Goal: Information Seeking & Learning: Learn about a topic

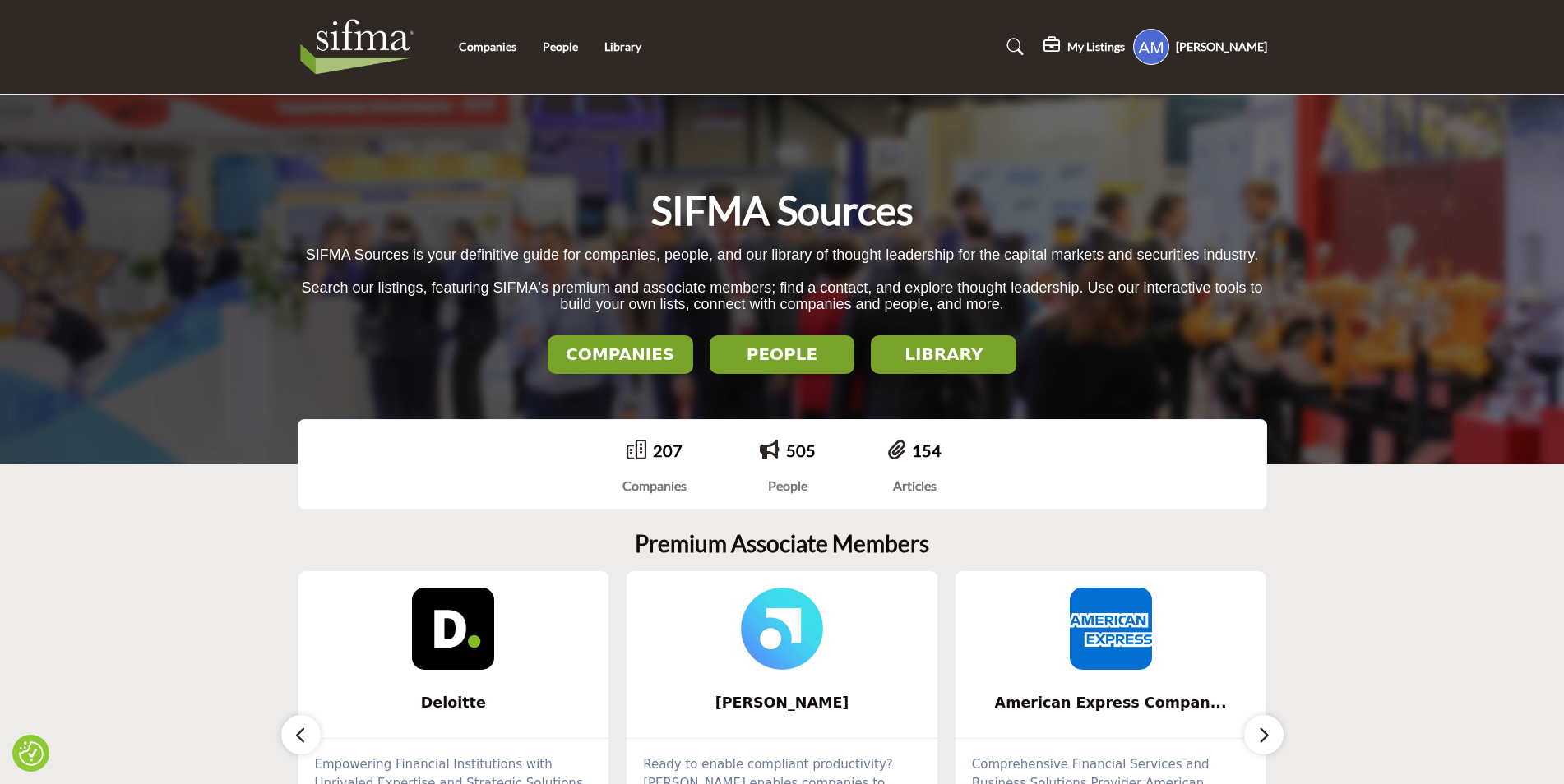
click at [563, 355] on h2 "COMPANIES" at bounding box center [620, 354] width 135 height 20
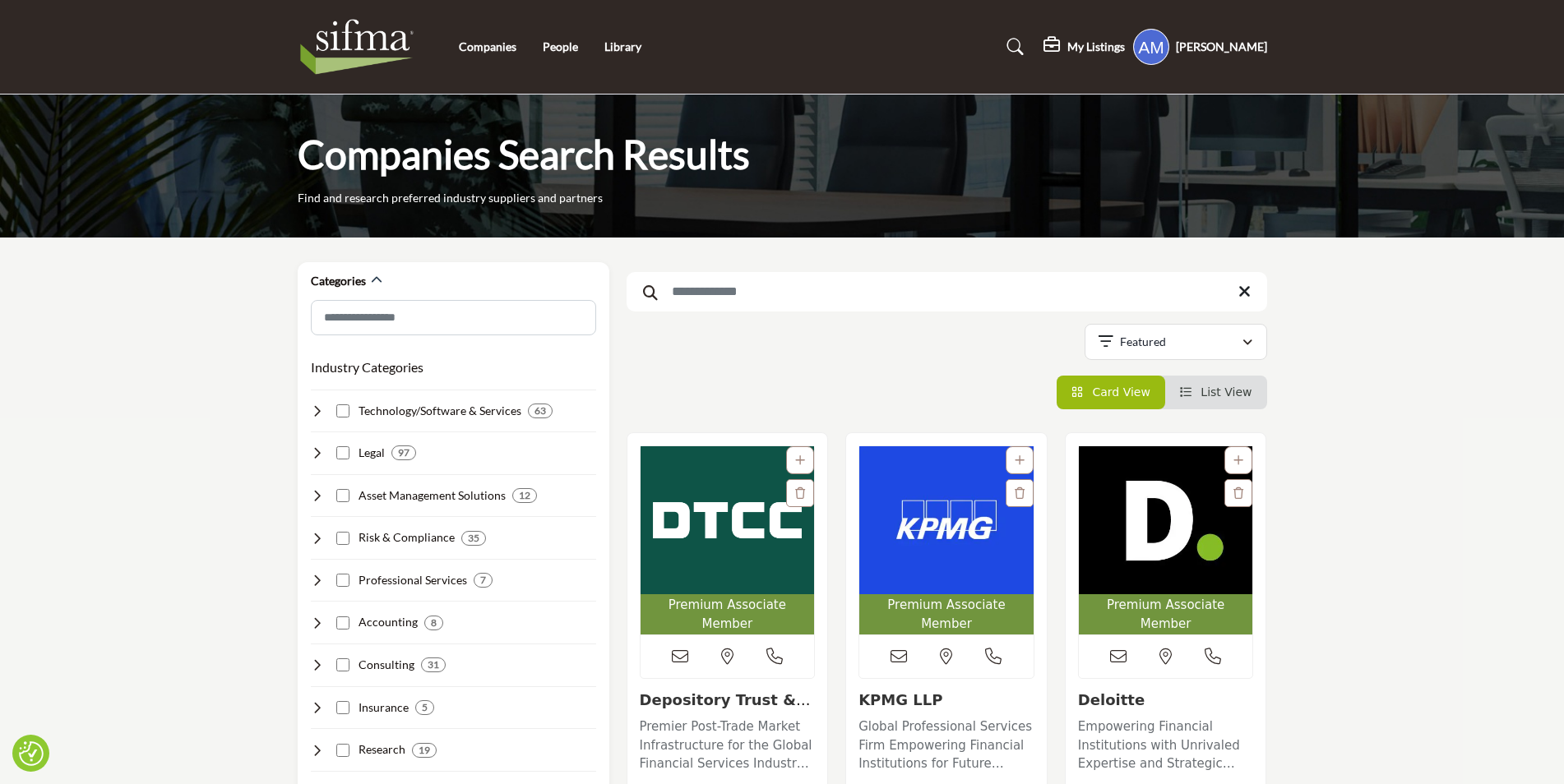
click at [791, 296] on input "Search Keyword" at bounding box center [947, 292] width 640 height 40
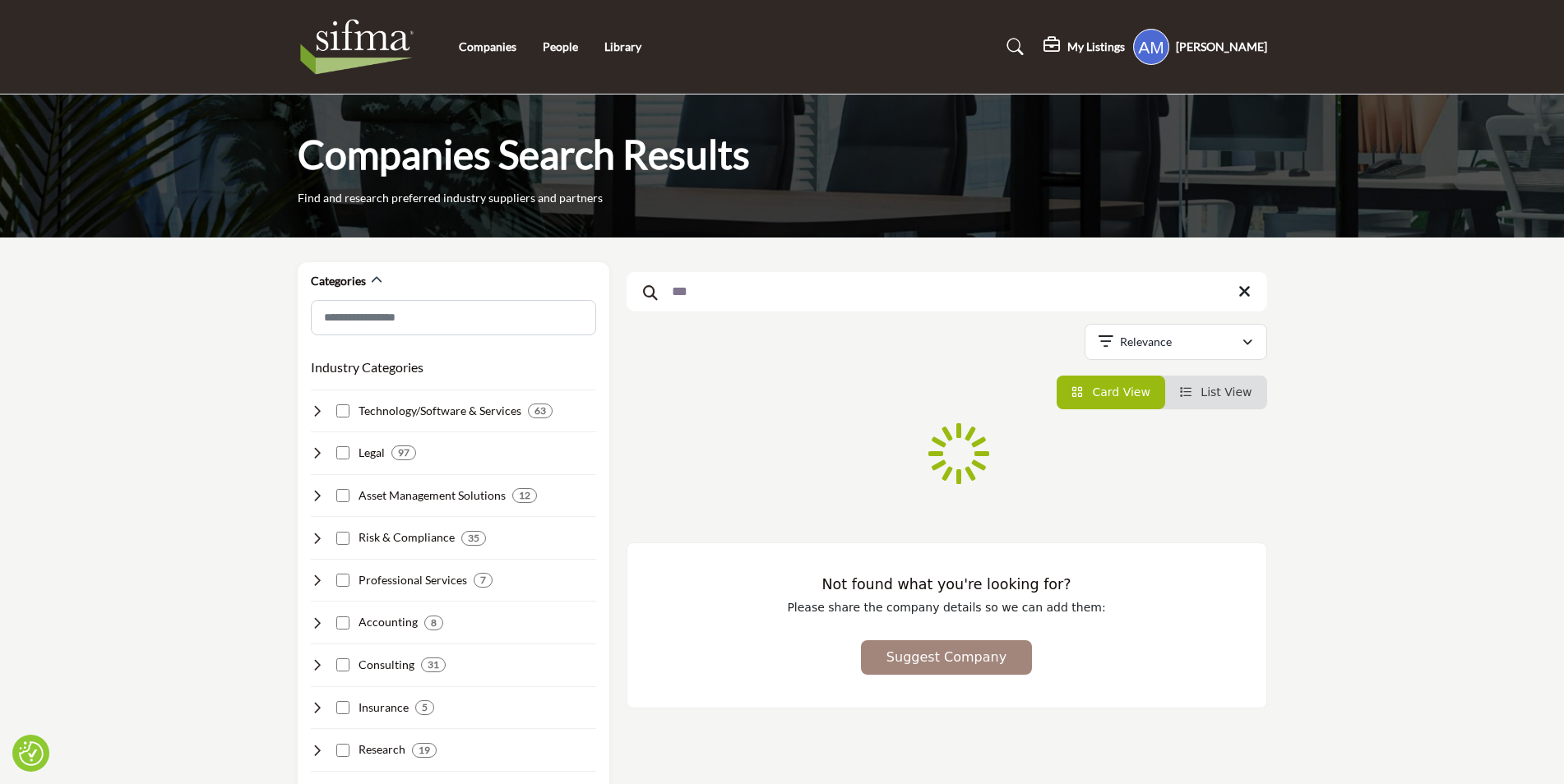
type input "***"
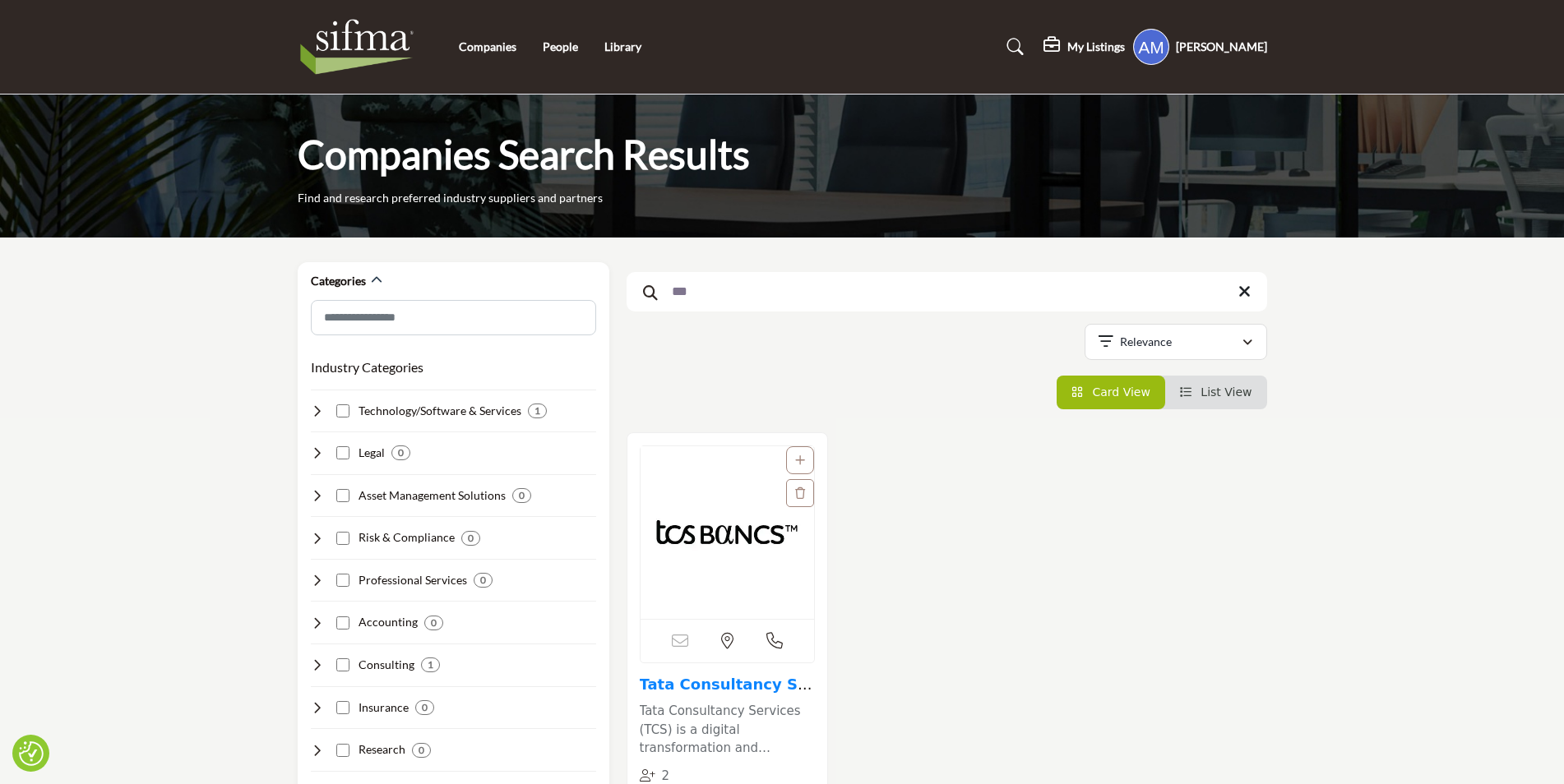
click at [716, 678] on link "Tata Consultancy Ser..." at bounding box center [725, 693] width 172 height 35
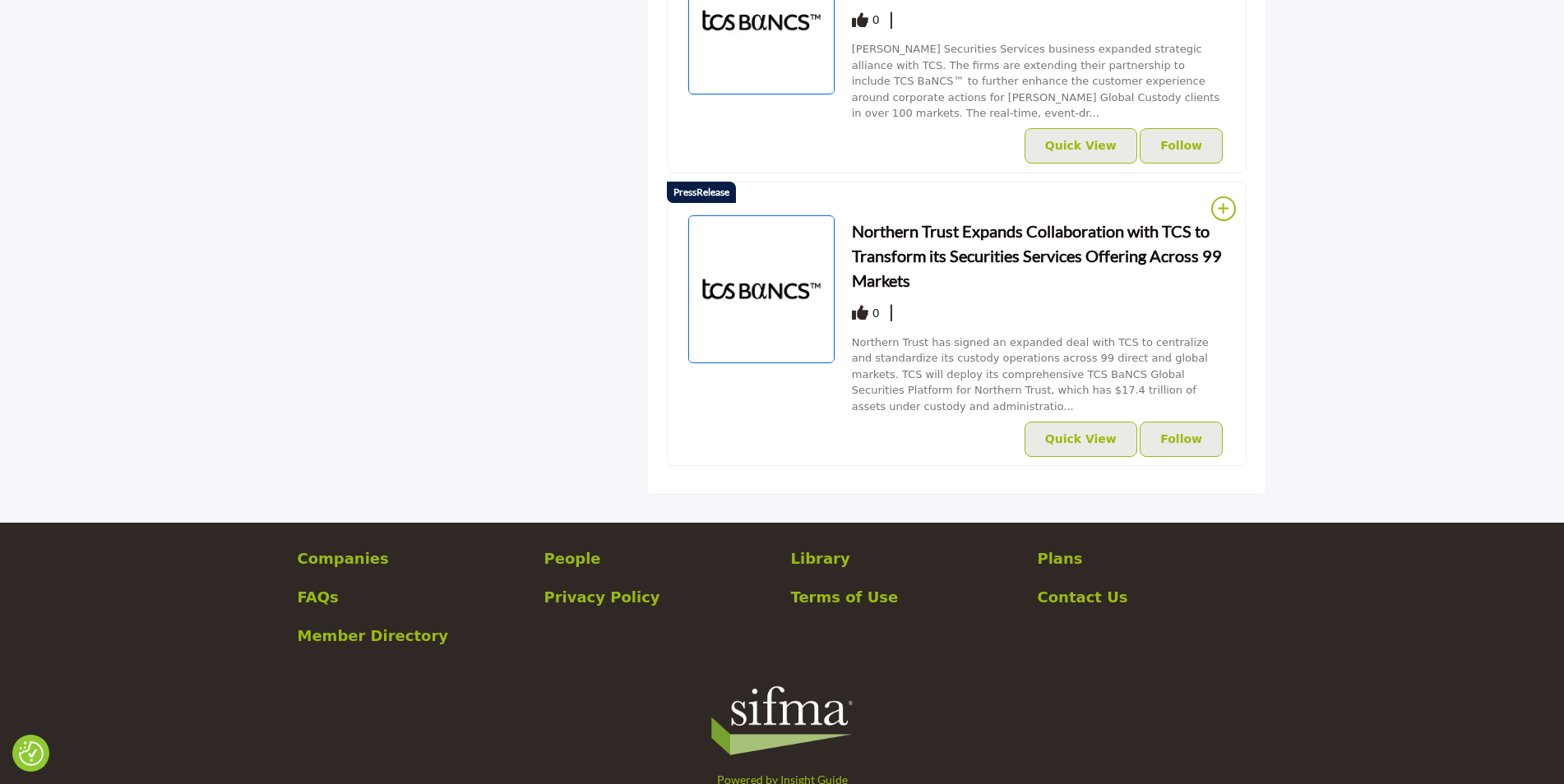
scroll to position [1410, 0]
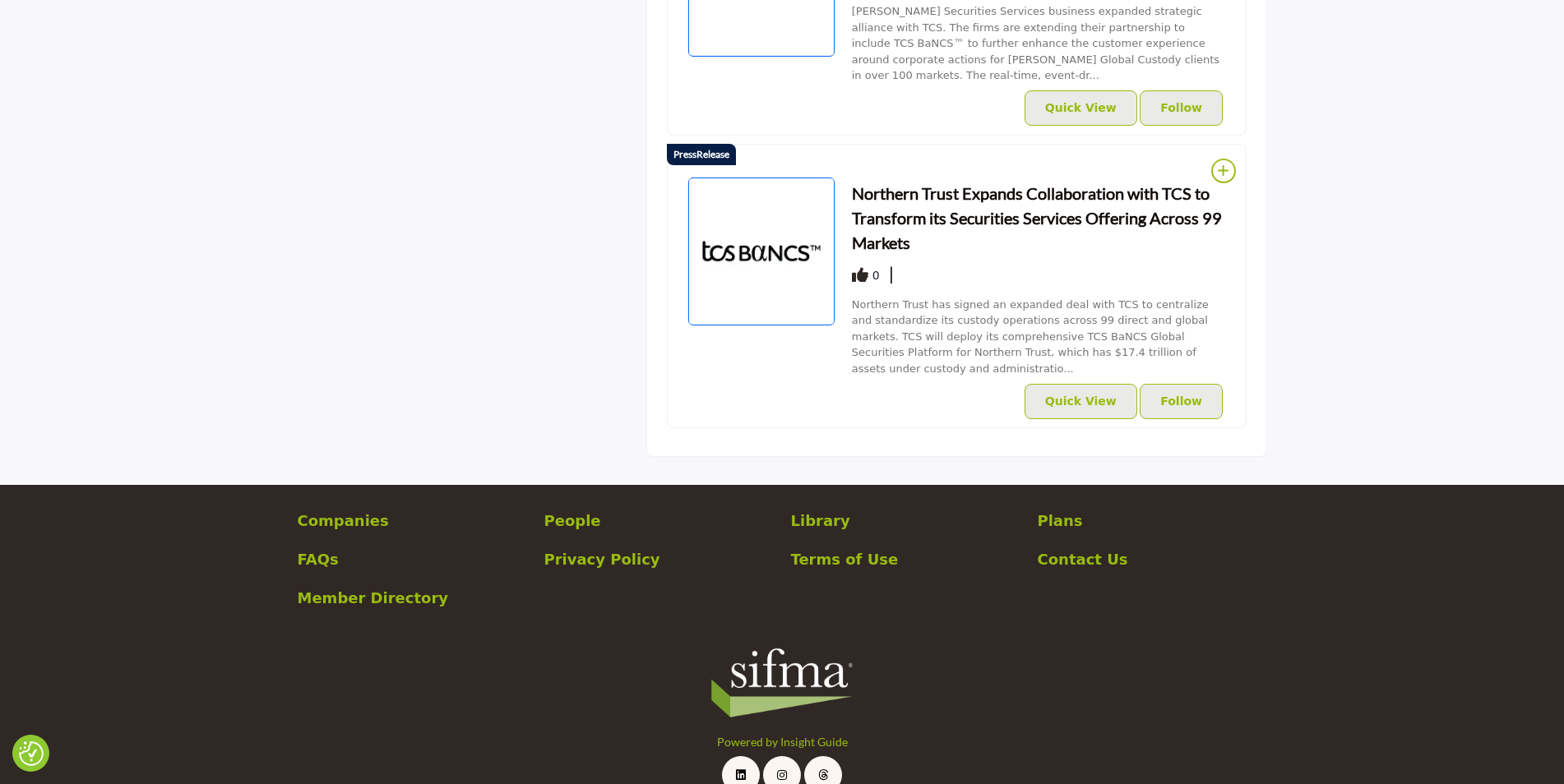
drag, startPoint x: 1074, startPoint y: 486, endPoint x: 1064, endPoint y: 486, distance: 10.0
click at [1073, 510] on p "Plans" at bounding box center [1152, 521] width 229 height 22
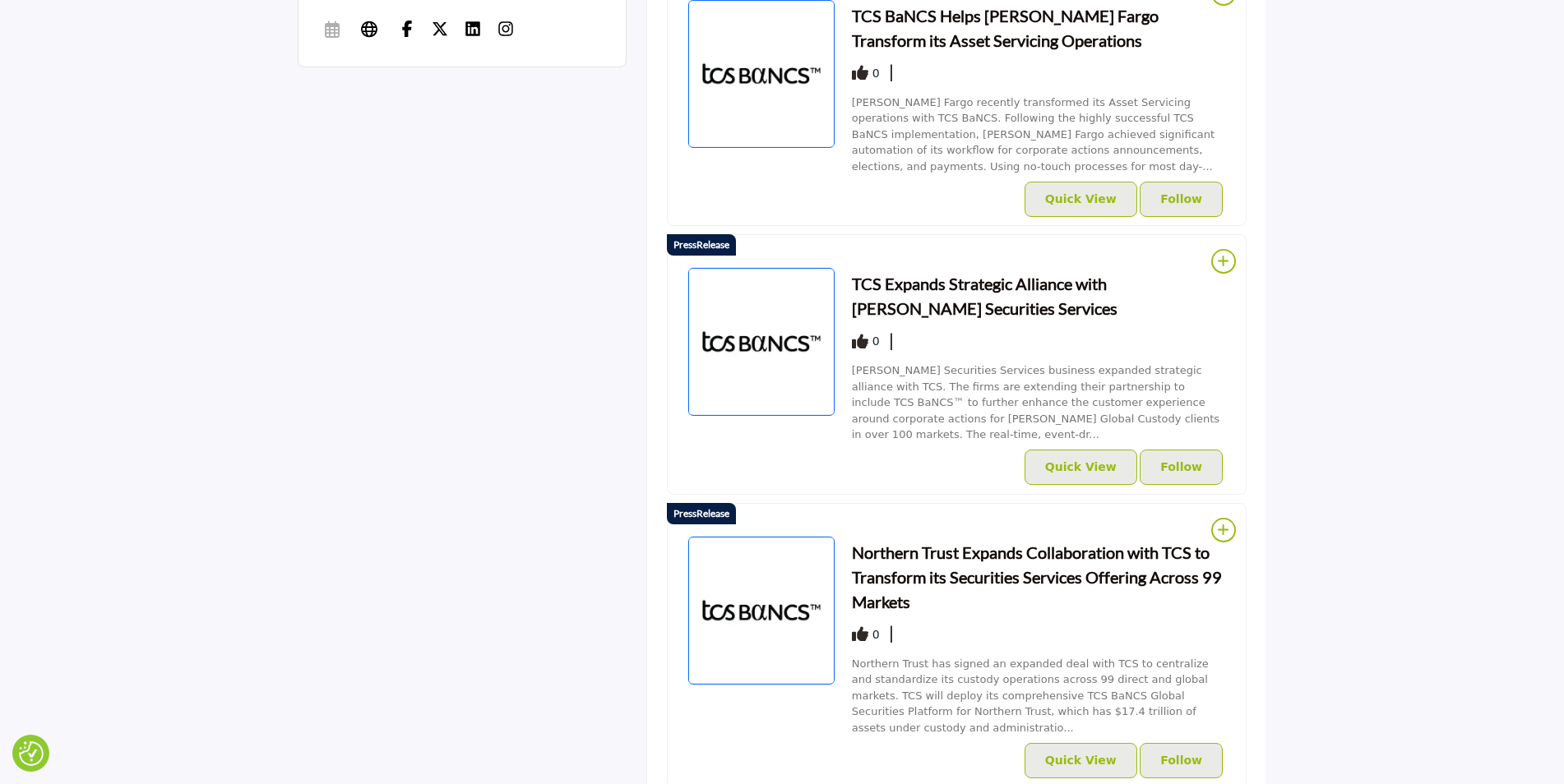
scroll to position [1051, 0]
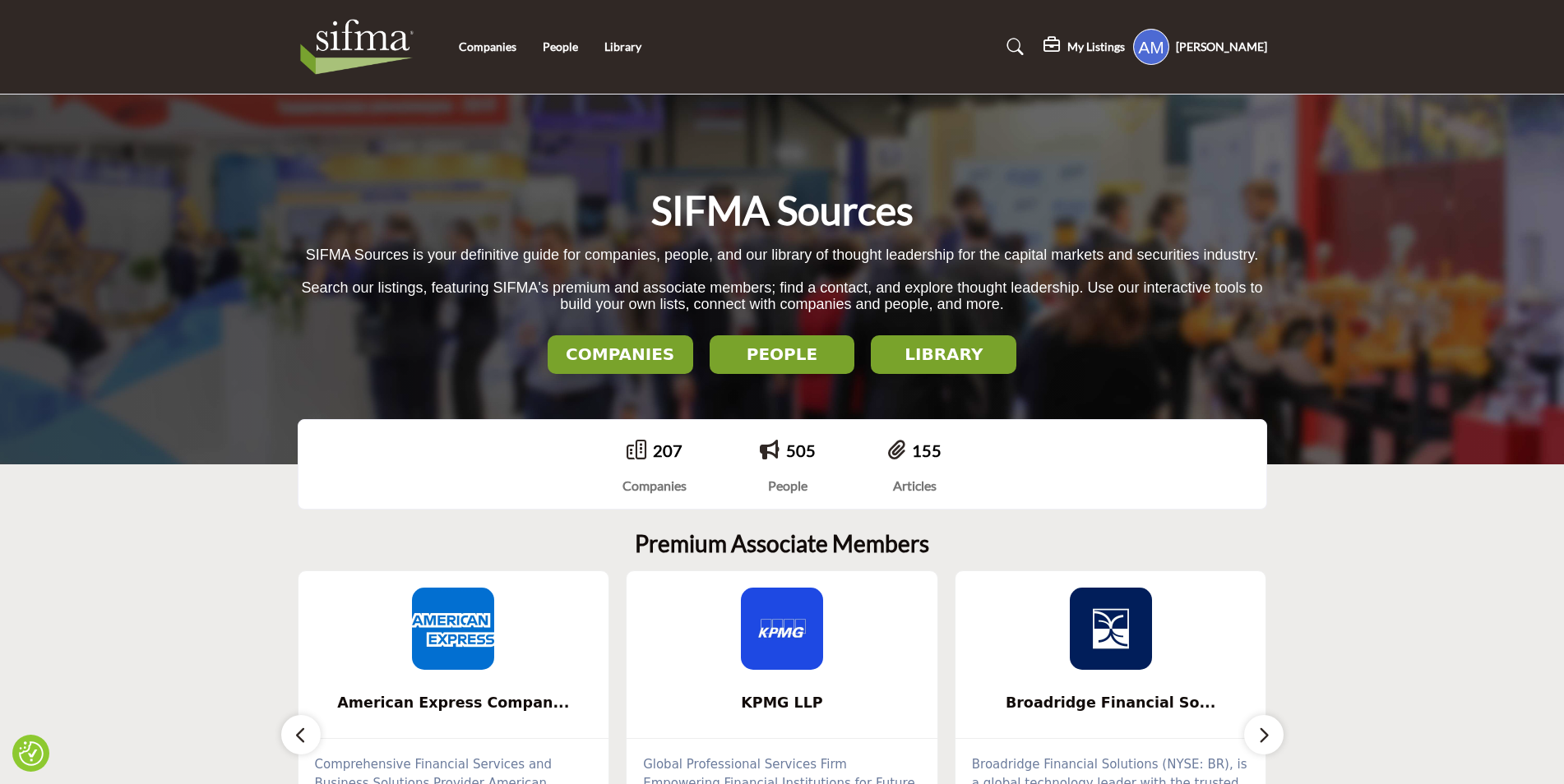
click at [641, 350] on h2 "COMPANIES" at bounding box center [620, 354] width 135 height 20
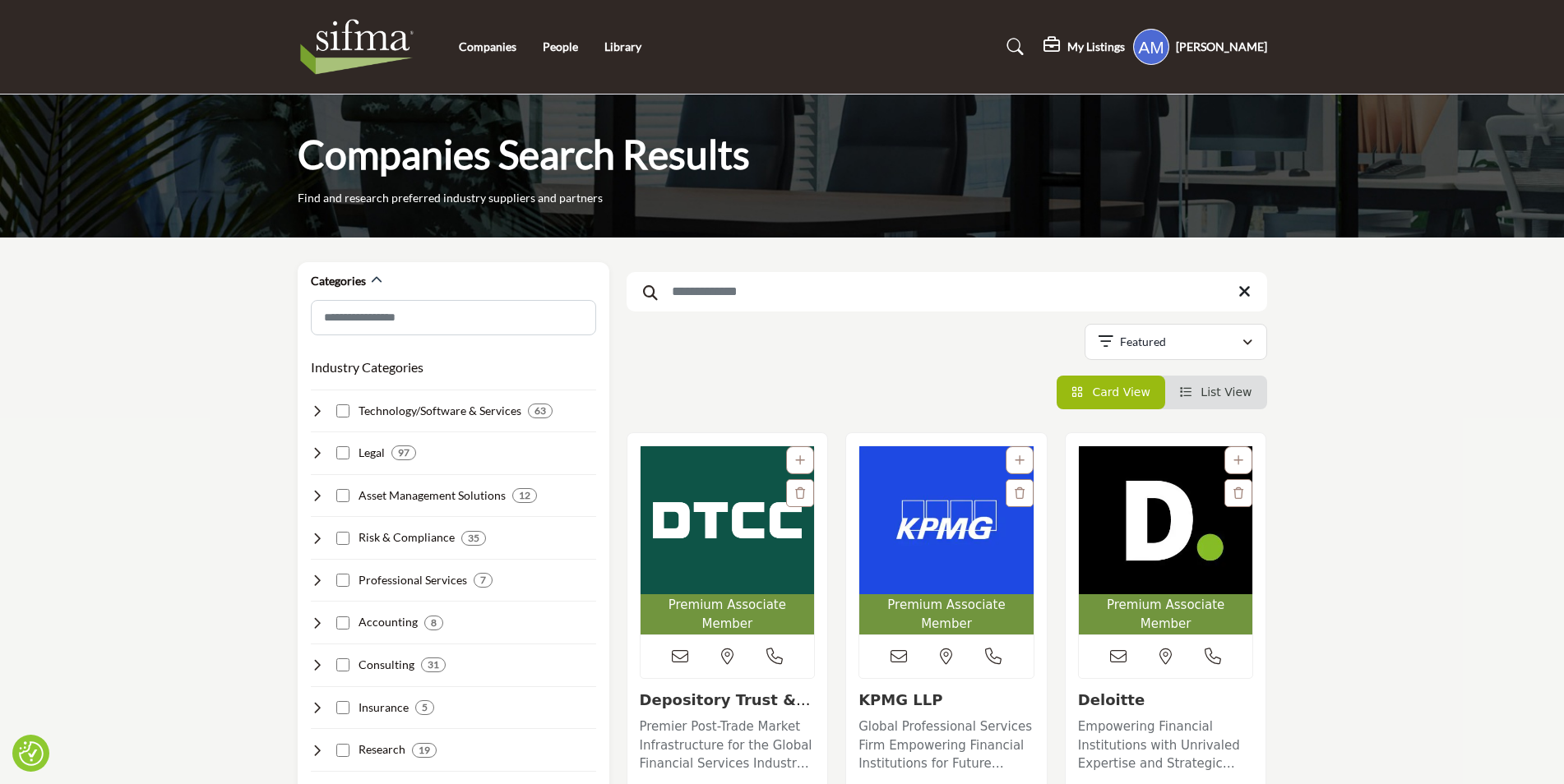
drag, startPoint x: 753, startPoint y: 298, endPoint x: 763, endPoint y: 293, distance: 11.2
click at [763, 293] on input "Search Keyword" at bounding box center [947, 292] width 640 height 40
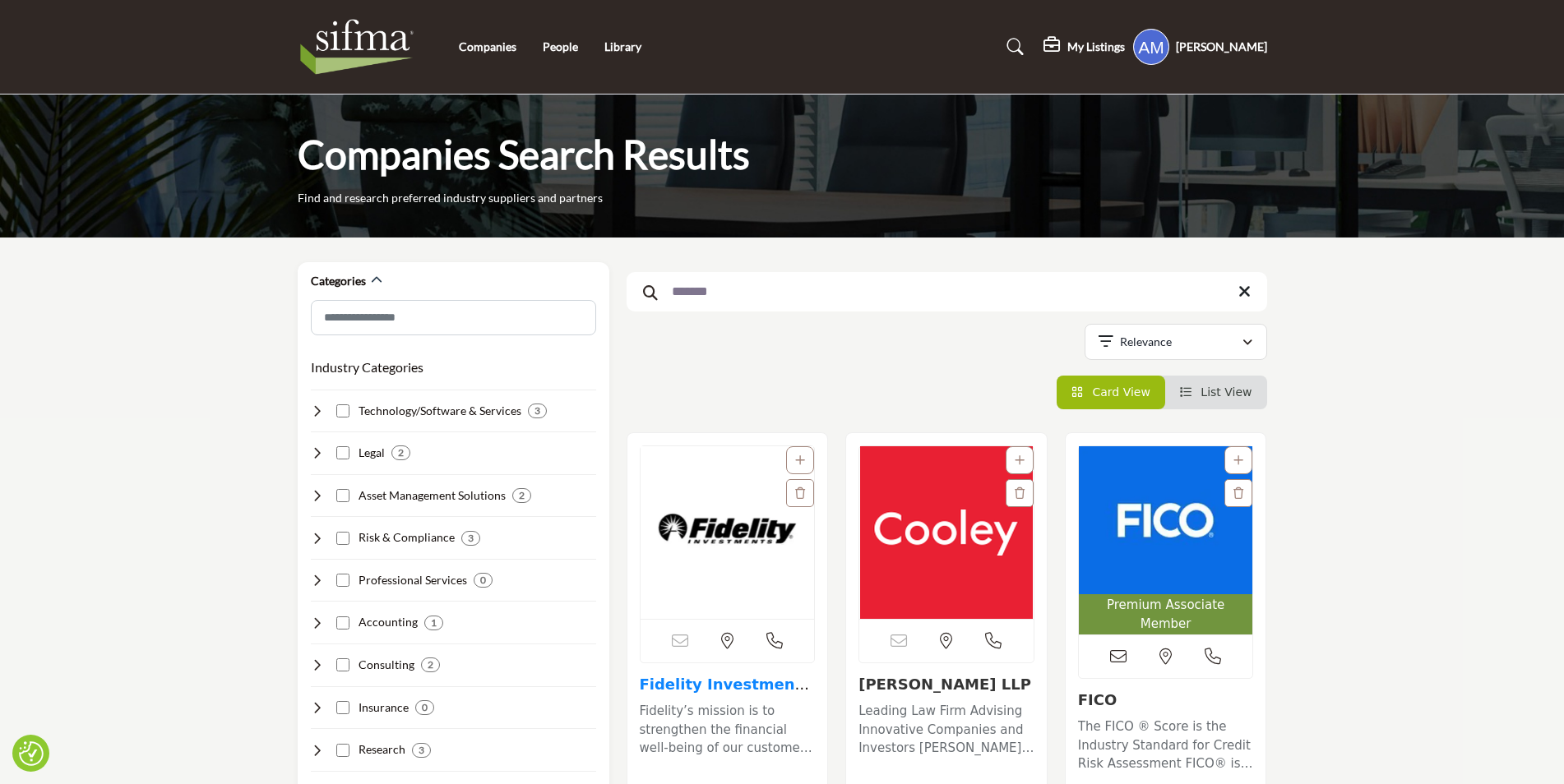
type input "******"
click at [738, 676] on link "Fidelity Investments..." at bounding box center [725, 693] width 170 height 35
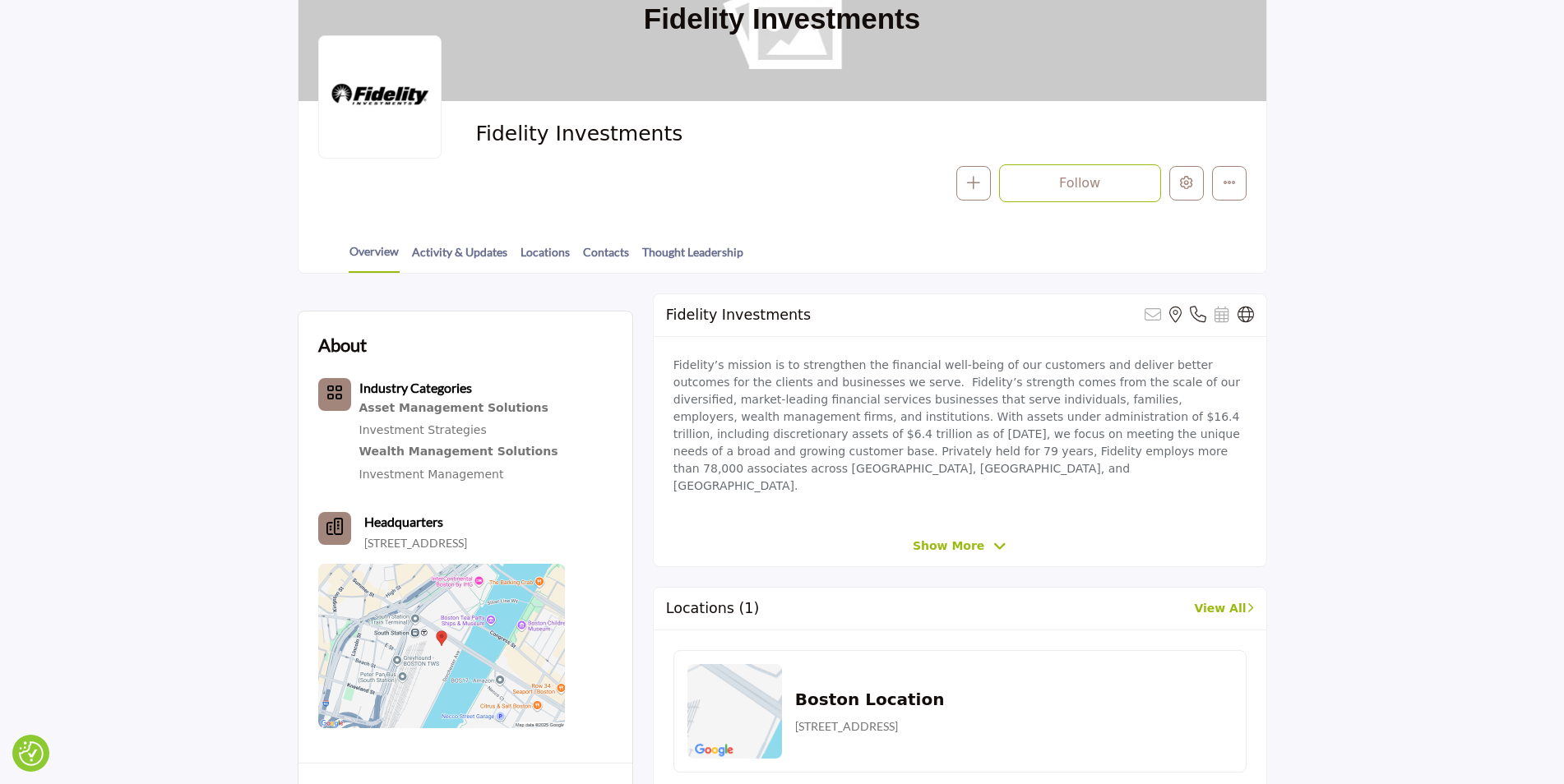
scroll to position [83, 0]
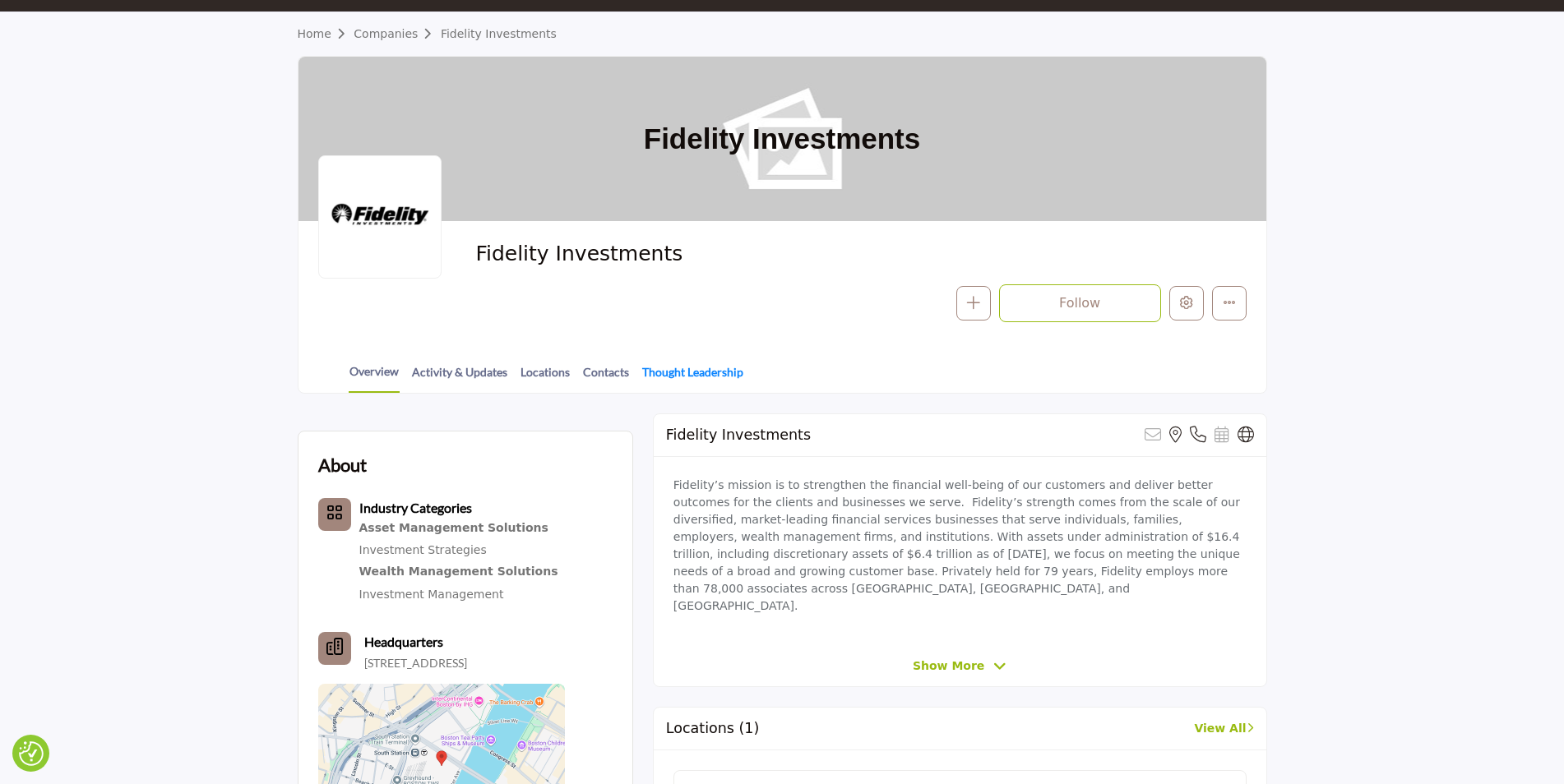
click at [676, 375] on link "Thought Leadership" at bounding box center [692, 377] width 103 height 29
click at [692, 373] on link "Thought Leadership" at bounding box center [692, 377] width 103 height 29
click at [0, 0] on div at bounding box center [0, 0] width 0 height 0
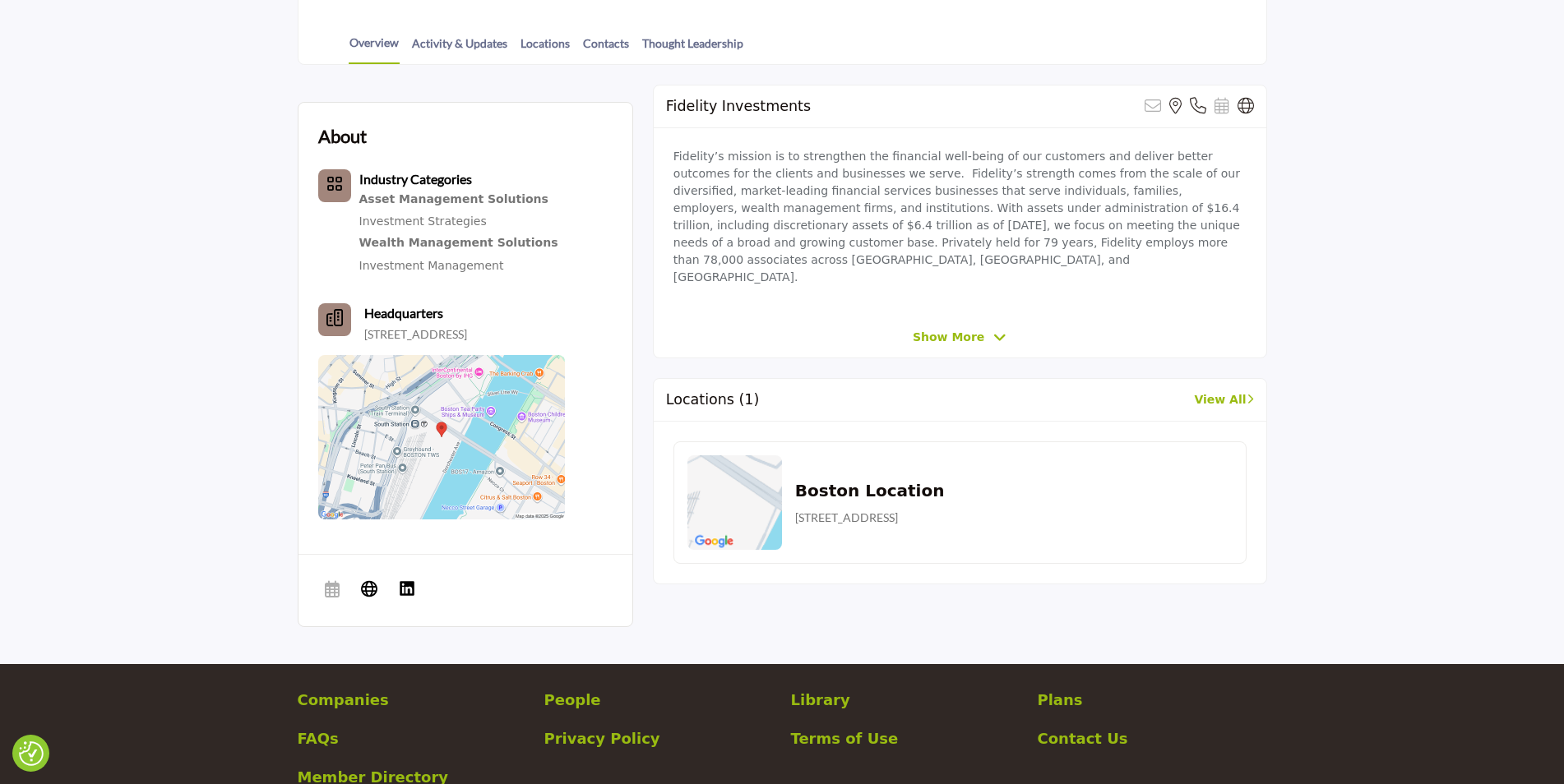
scroll to position [110, 0]
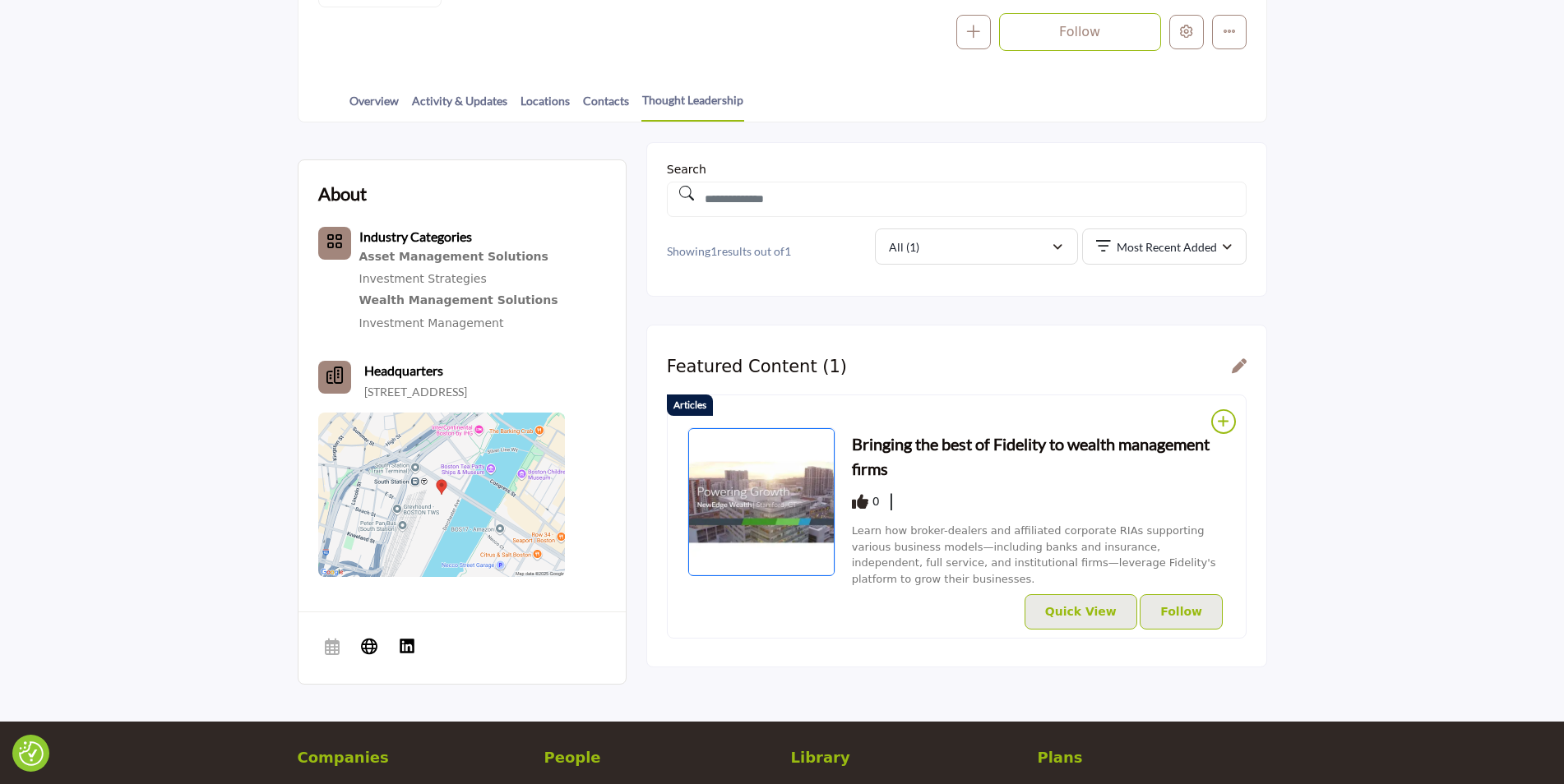
scroll to position [411, 0]
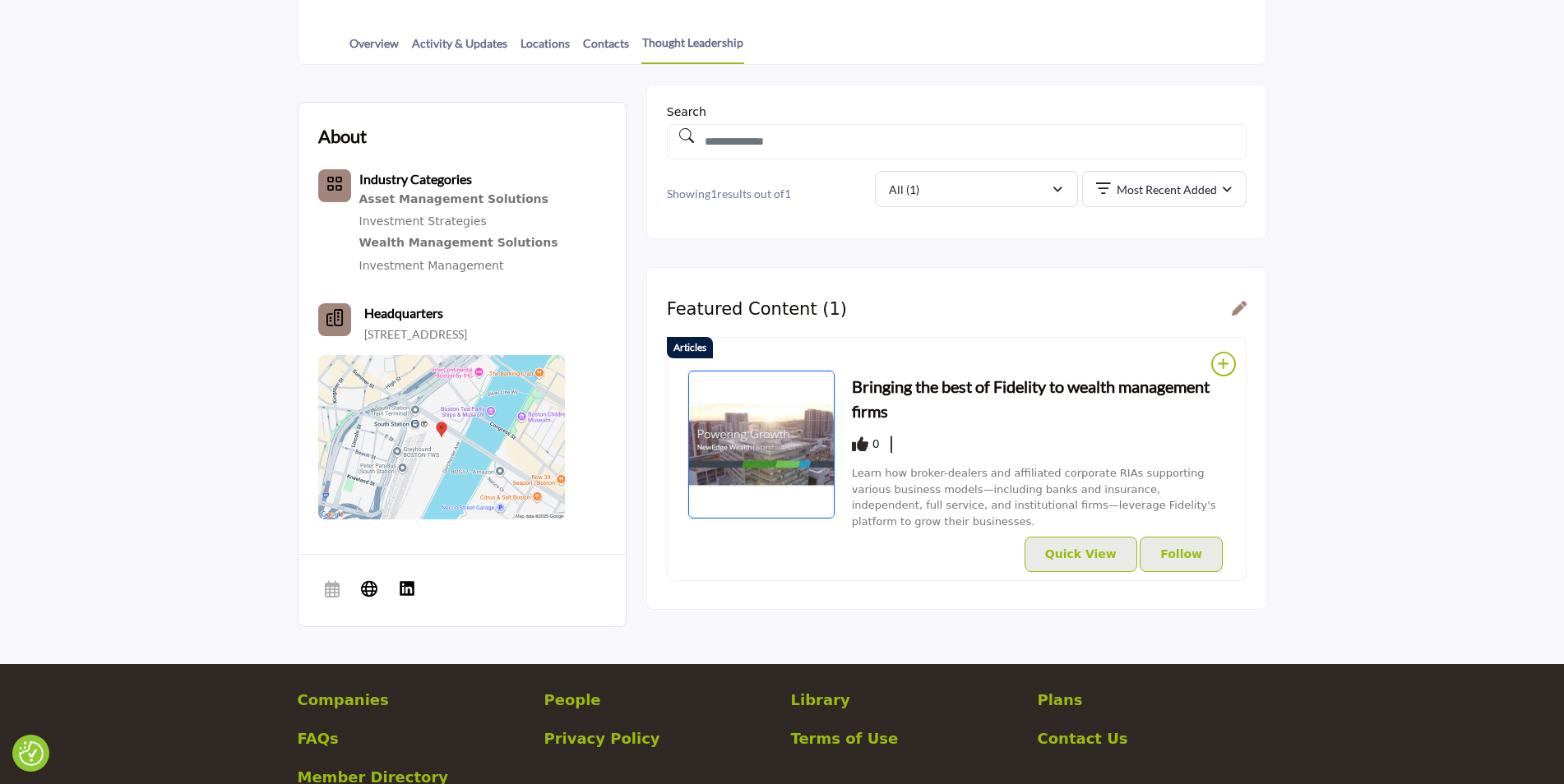
click at [943, 370] on div "Bringing the best of Fidelity to wealth management firms 0" at bounding box center [1038, 452] width 374 height 166
click at [937, 386] on h3 "Bringing the best of Fidelity to wealth management firms" at bounding box center [1038, 399] width 374 height 50
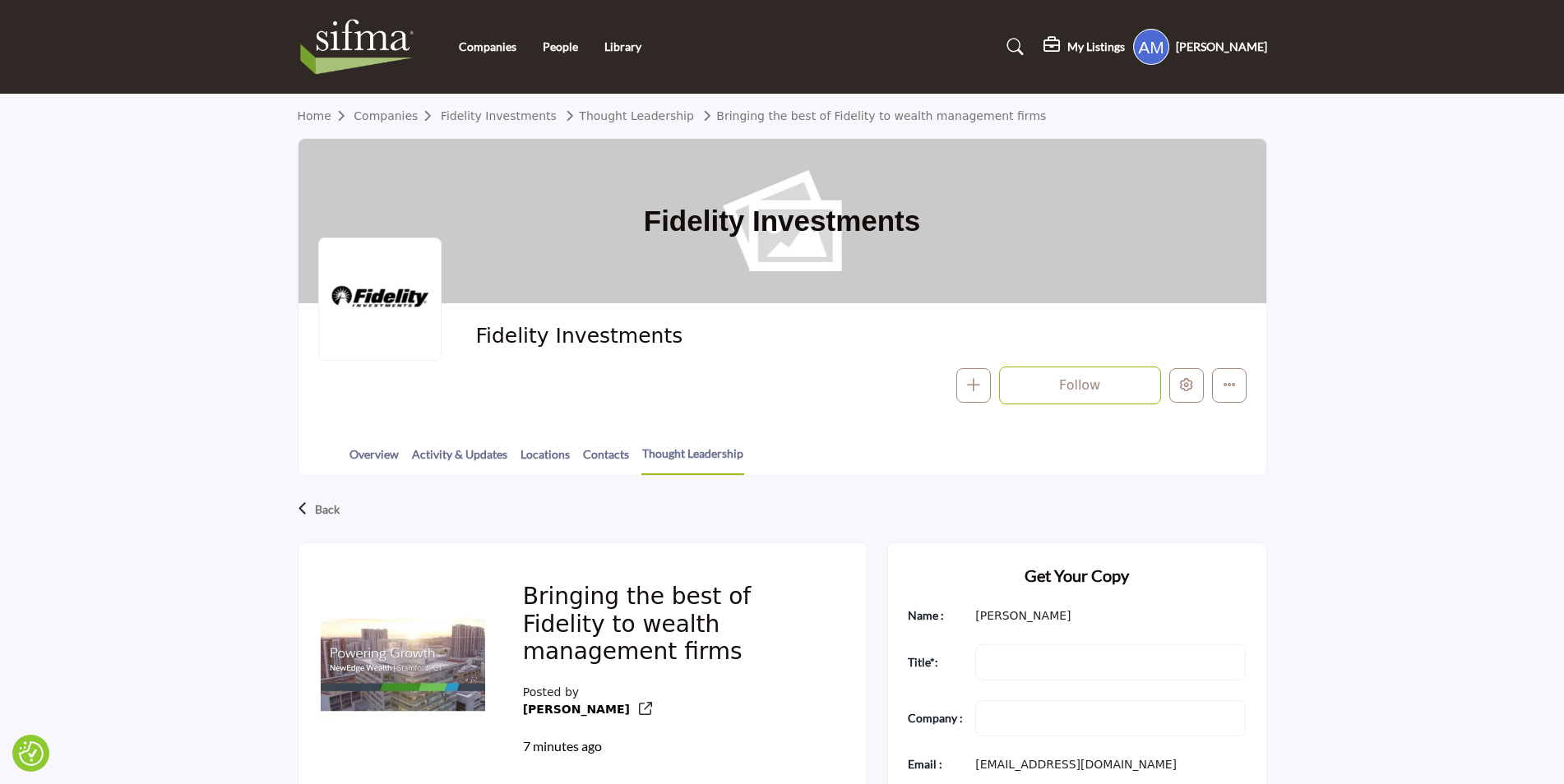
click at [1355, 378] on section "Home Companies Fidelity Investments Thought Leadership Bringing the best of Fid…" at bounding box center [782, 286] width 1564 height 381
click at [385, 456] on link "Overview" at bounding box center [374, 460] width 51 height 29
